Goal: Task Accomplishment & Management: Use online tool/utility

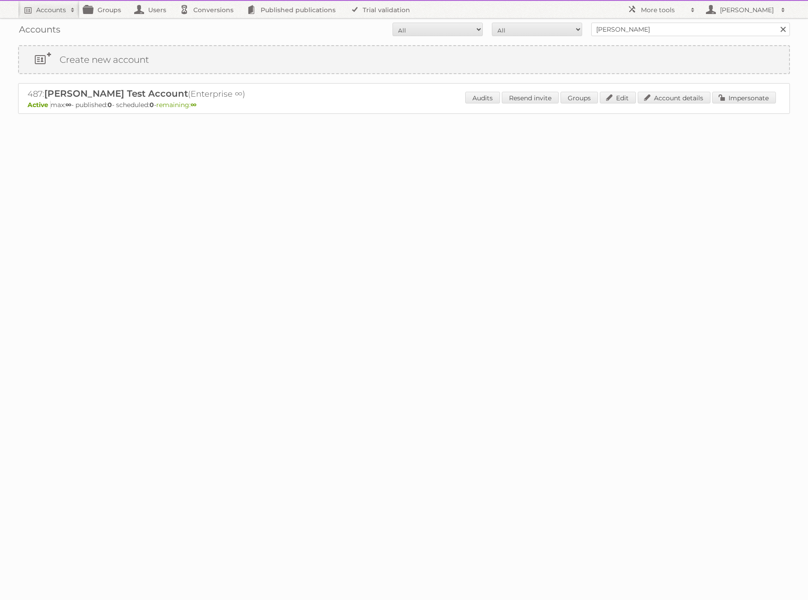
click at [38, 96] on h2 "487: Maggie Test Account (Enterprise ∞)" at bounding box center [186, 94] width 316 height 12
click at [37, 95] on h2 "487: Maggie Test Account (Enterprise ∞)" at bounding box center [186, 94] width 316 height 12
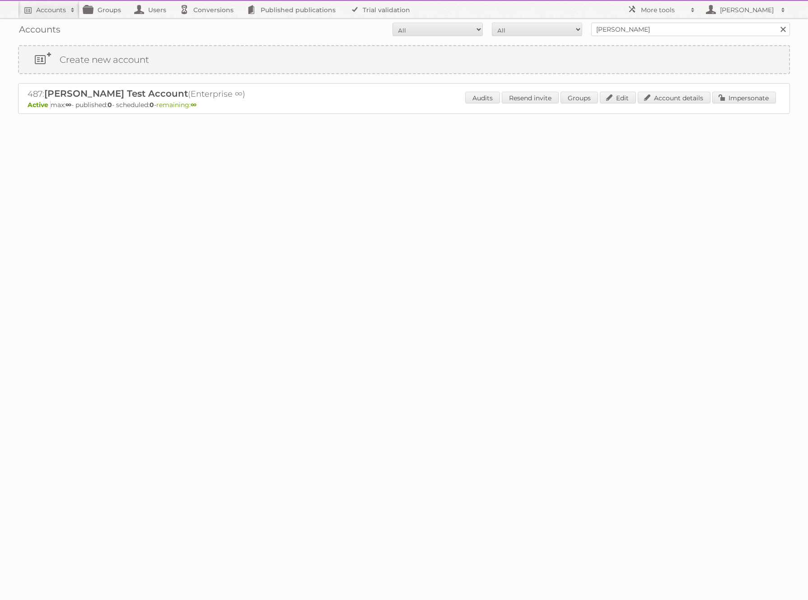
click at [34, 95] on h2 "487: Maggie Test Account (Enterprise ∞)" at bounding box center [186, 94] width 316 height 12
copy h2 "487"
click at [645, 8] on h2 "More tools" at bounding box center [663, 9] width 45 height 9
click at [639, 119] on link "Beta Features" at bounding box center [667, 120] width 89 height 14
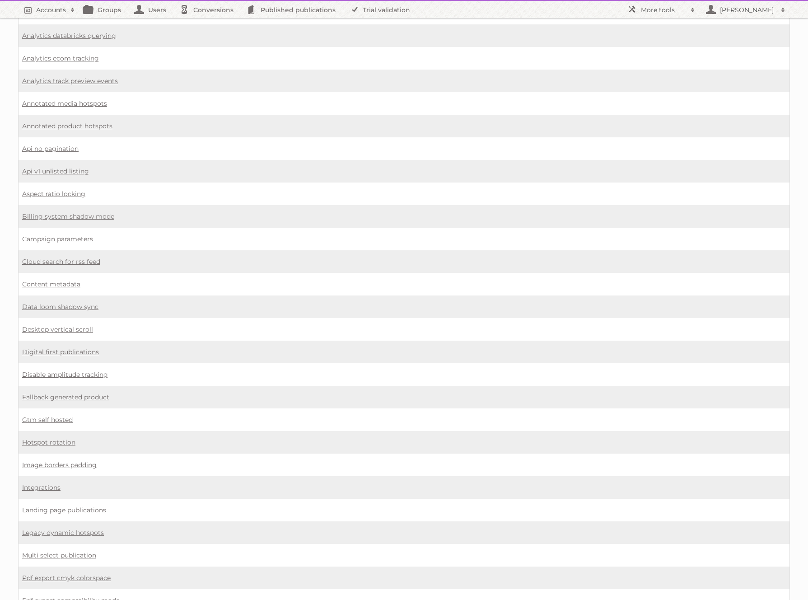
scroll to position [159, 0]
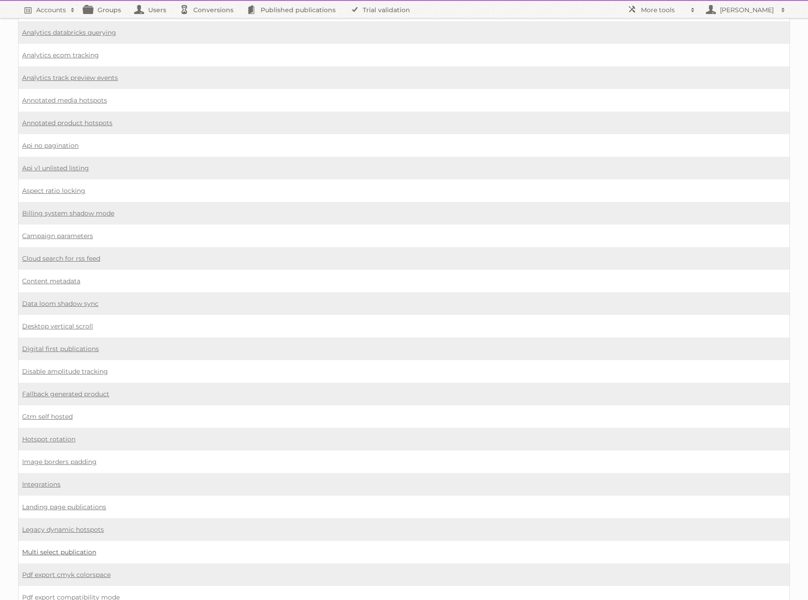
click at [61, 548] on link "Multi select publication" at bounding box center [59, 552] width 74 height 8
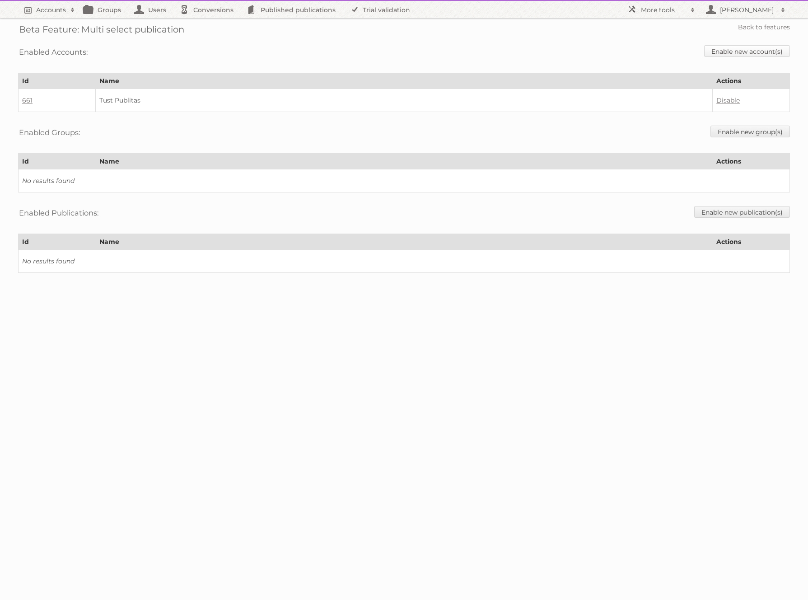
click at [743, 51] on link "Enable new account(s)" at bounding box center [747, 51] width 86 height 12
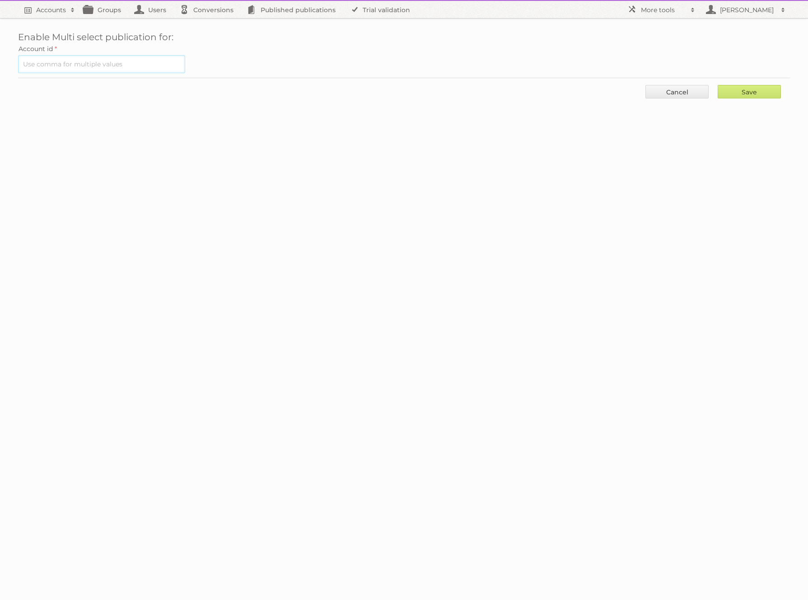
click at [48, 67] on input "text" at bounding box center [101, 64] width 167 height 18
paste input "487"
type input "487"
drag, startPoint x: 750, startPoint y: 89, endPoint x: 722, endPoint y: 77, distance: 30.3
click at [750, 89] on input "Save" at bounding box center [748, 92] width 63 height 14
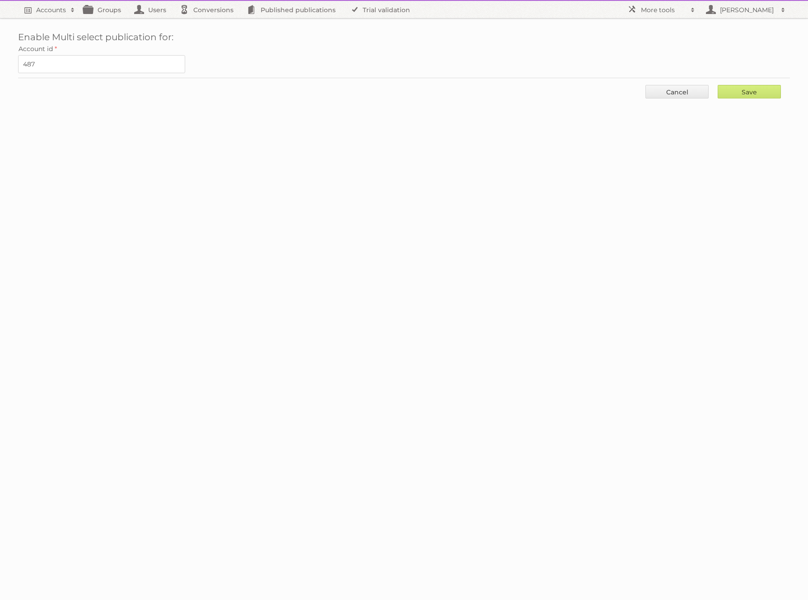
type input "..."
